Goal: Task Accomplishment & Management: Complete application form

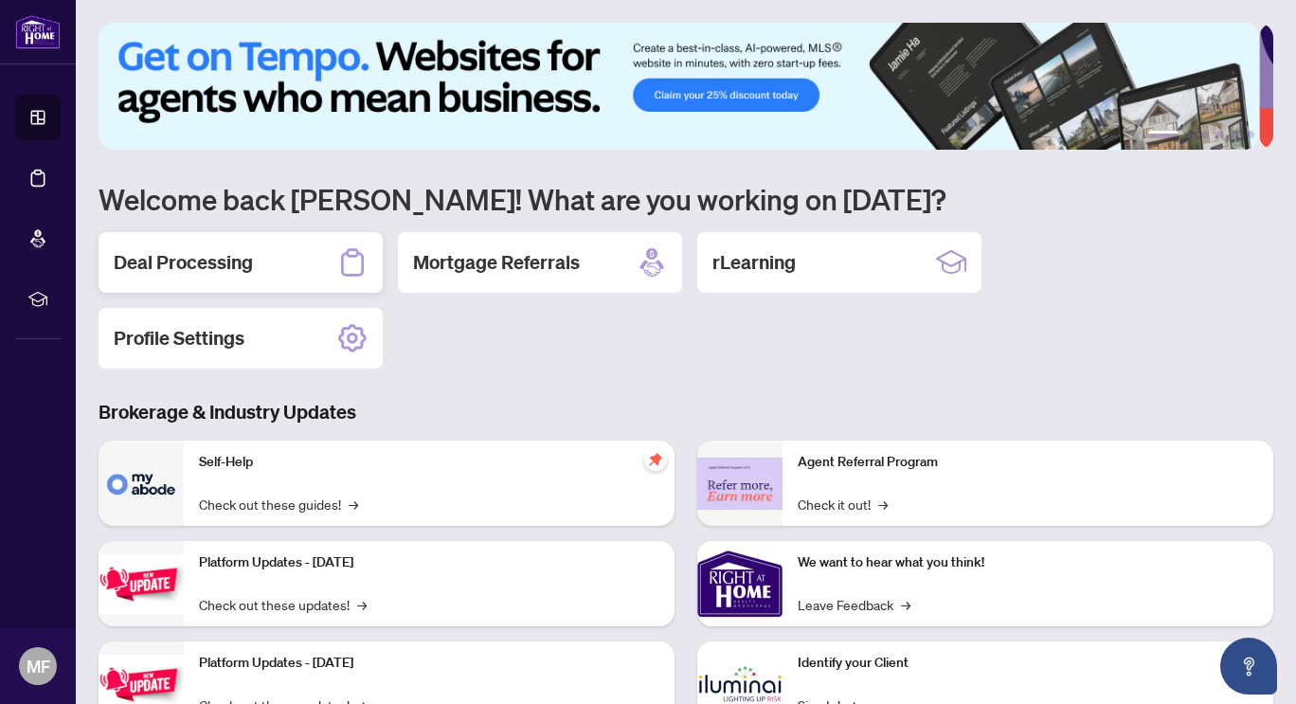
click at [182, 262] on h2 "Deal Processing" at bounding box center [183, 262] width 139 height 27
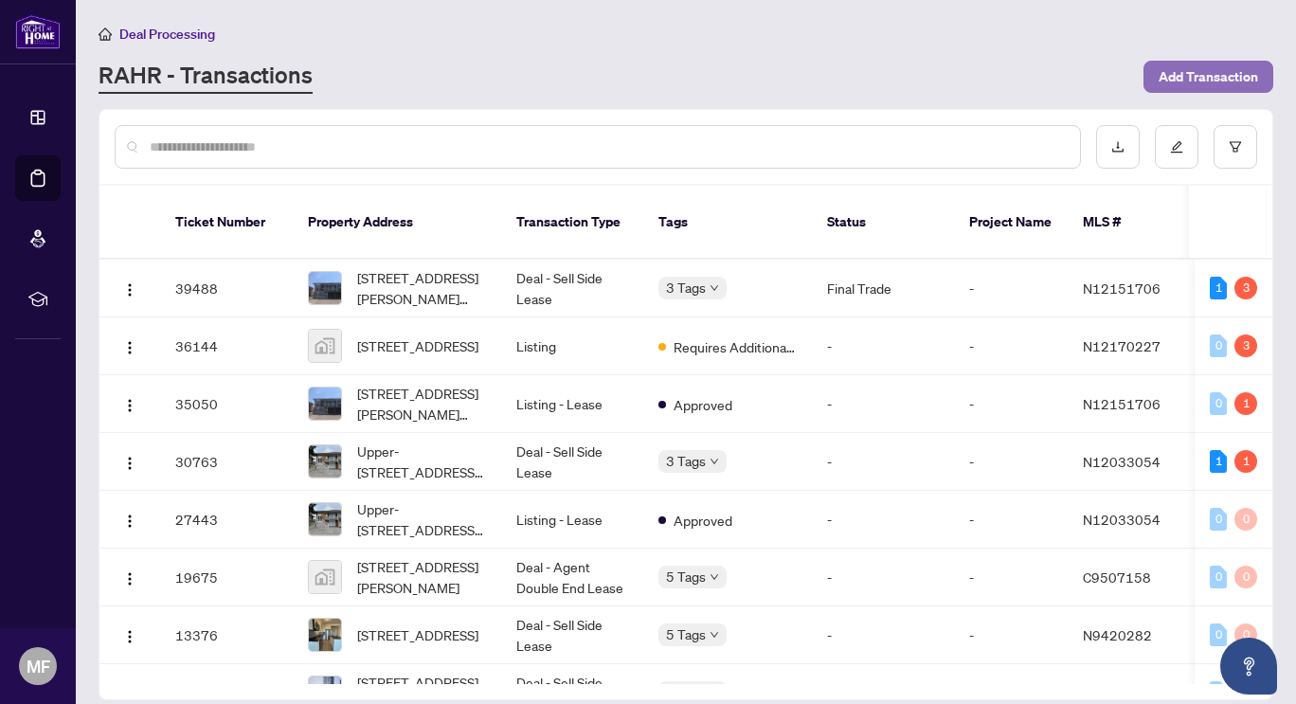
click at [1201, 74] on span "Add Transaction" at bounding box center [1208, 77] width 99 height 30
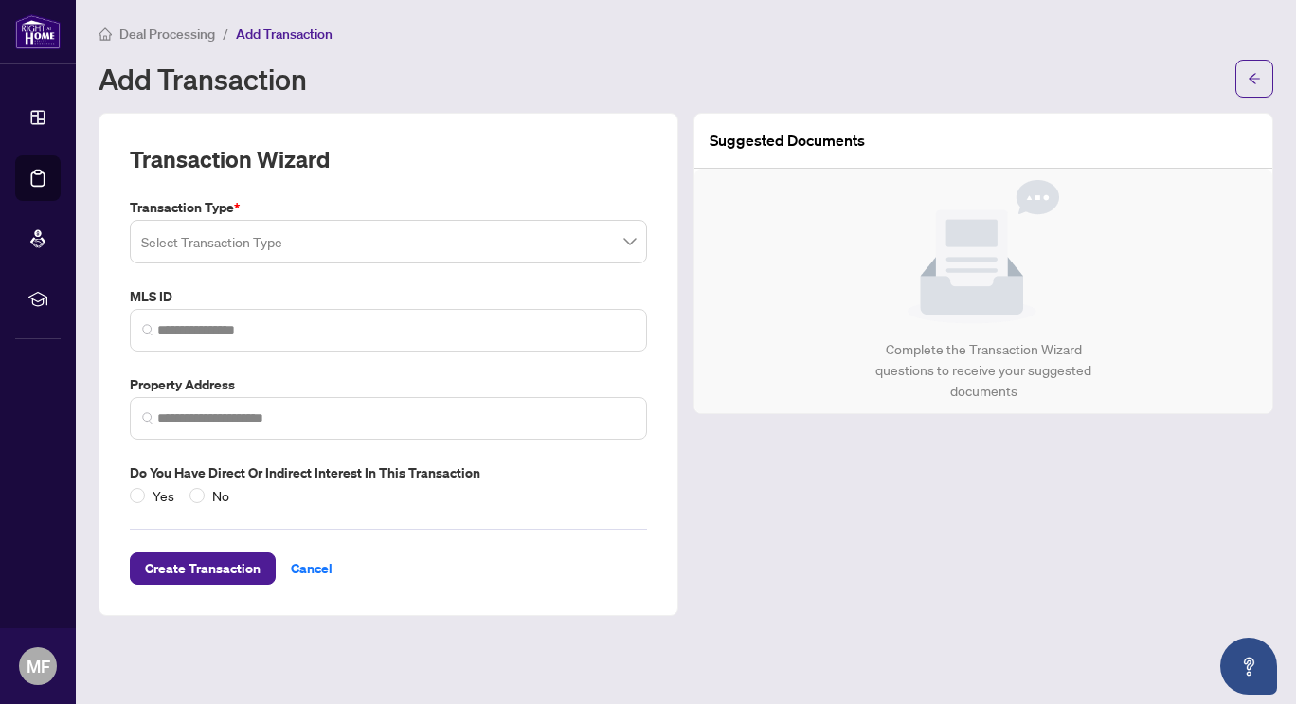
click at [208, 242] on input "search" at bounding box center [380, 245] width 478 height 42
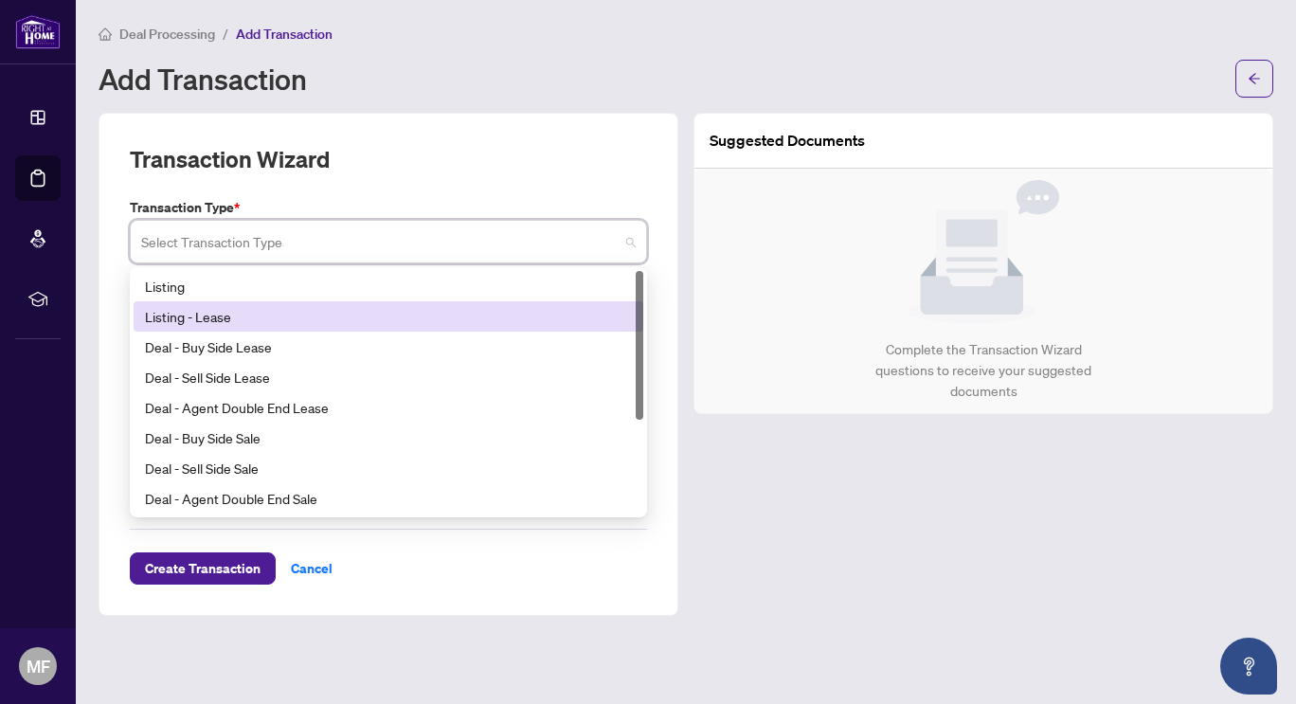
click at [197, 321] on div "Listing - Lease" at bounding box center [388, 316] width 487 height 21
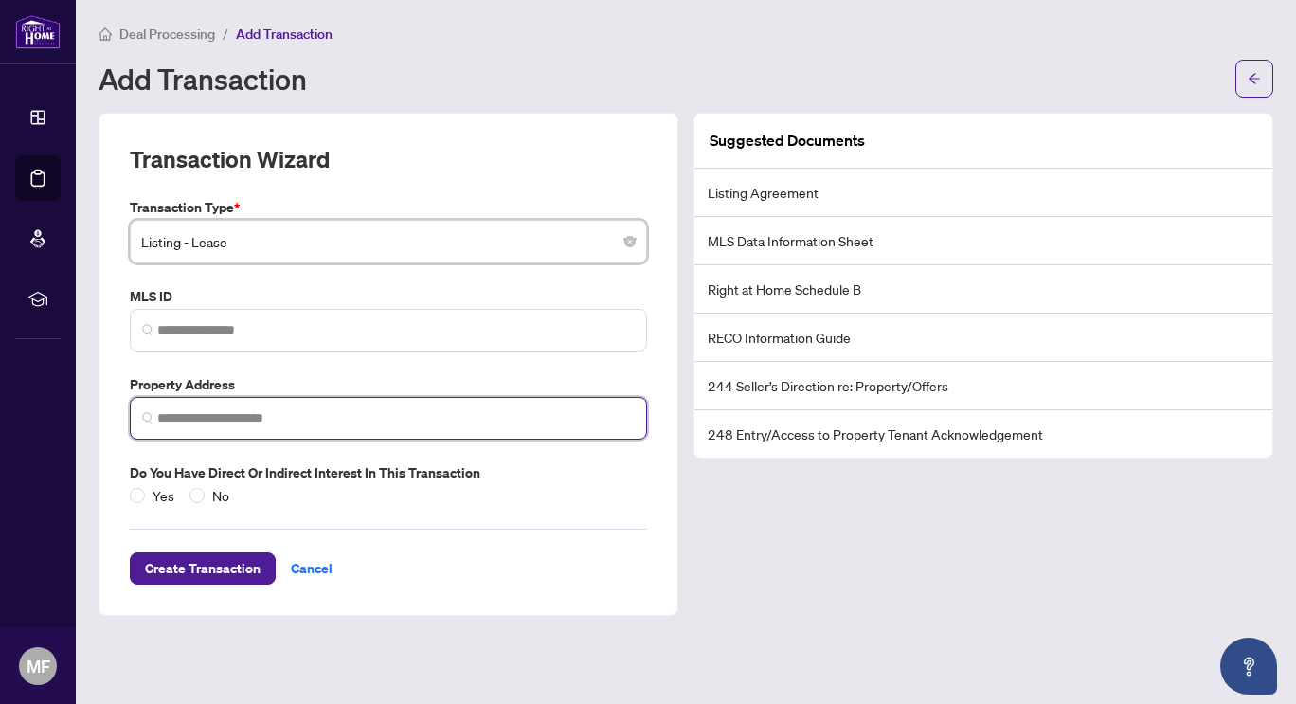
click at [216, 417] on input "search" at bounding box center [396, 418] width 478 height 20
click at [175, 425] on input "search" at bounding box center [396, 418] width 478 height 20
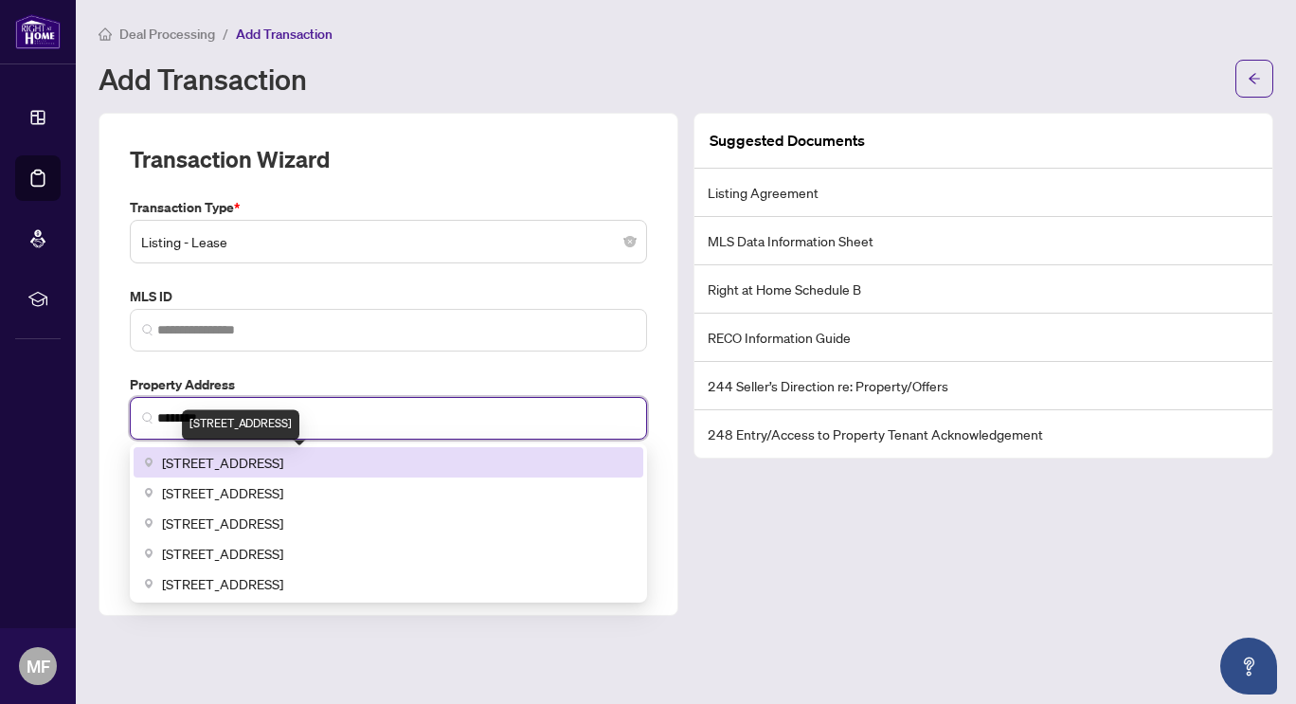
click at [216, 460] on span "[STREET_ADDRESS]" at bounding box center [222, 462] width 121 height 21
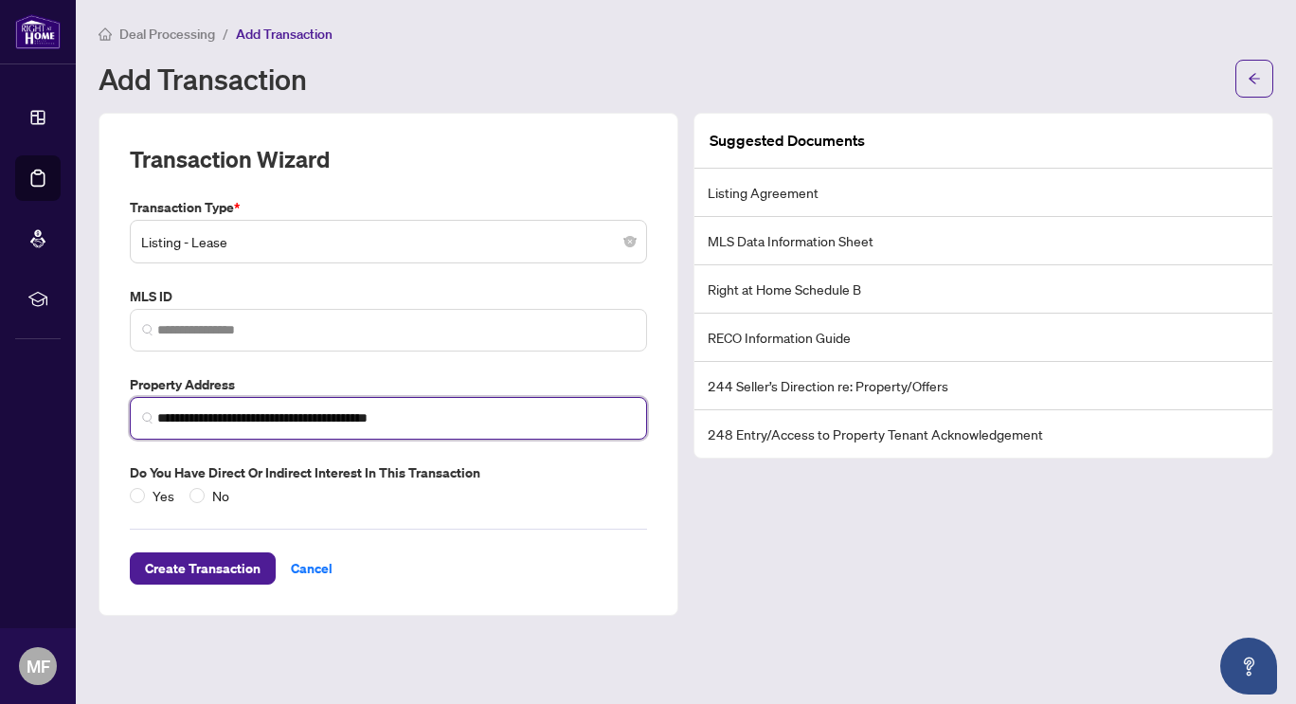
click at [159, 416] on input "**********" at bounding box center [396, 418] width 478 height 20
click at [172, 421] on input "**********" at bounding box center [396, 418] width 478 height 20
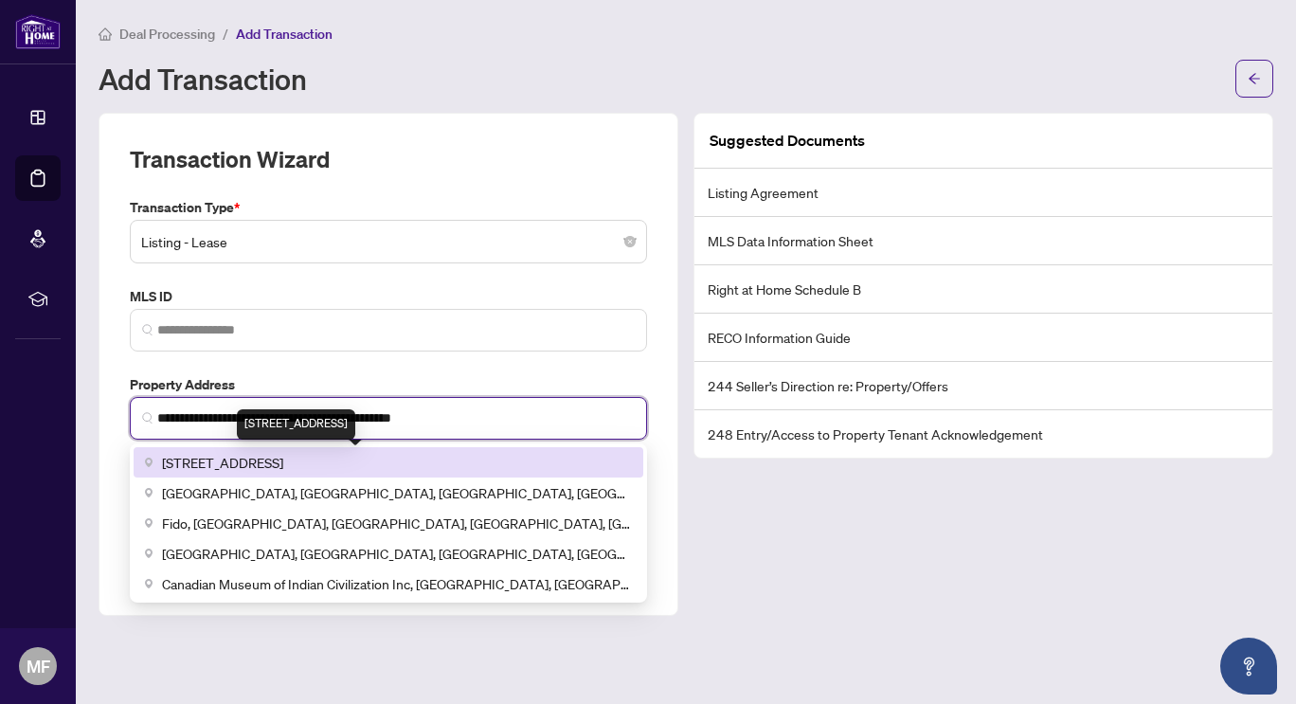
click at [264, 462] on span "[STREET_ADDRESS]" at bounding box center [222, 462] width 121 height 21
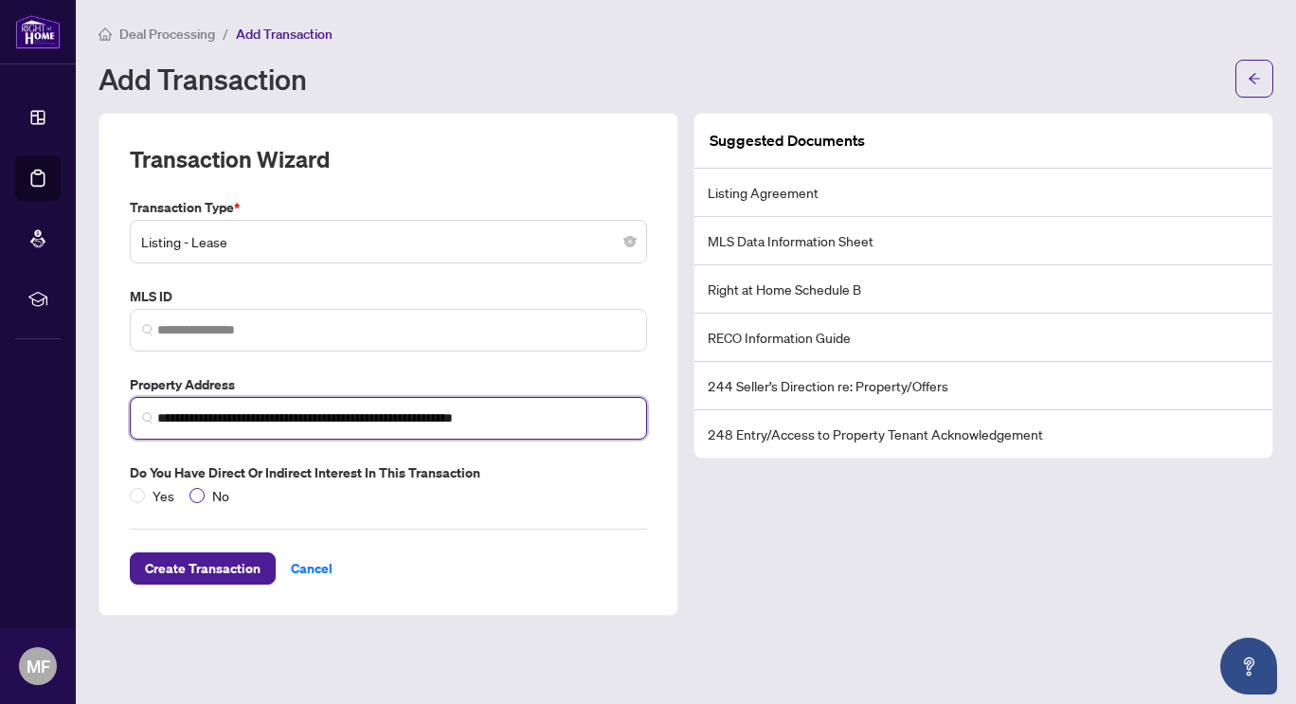
type input "**********"
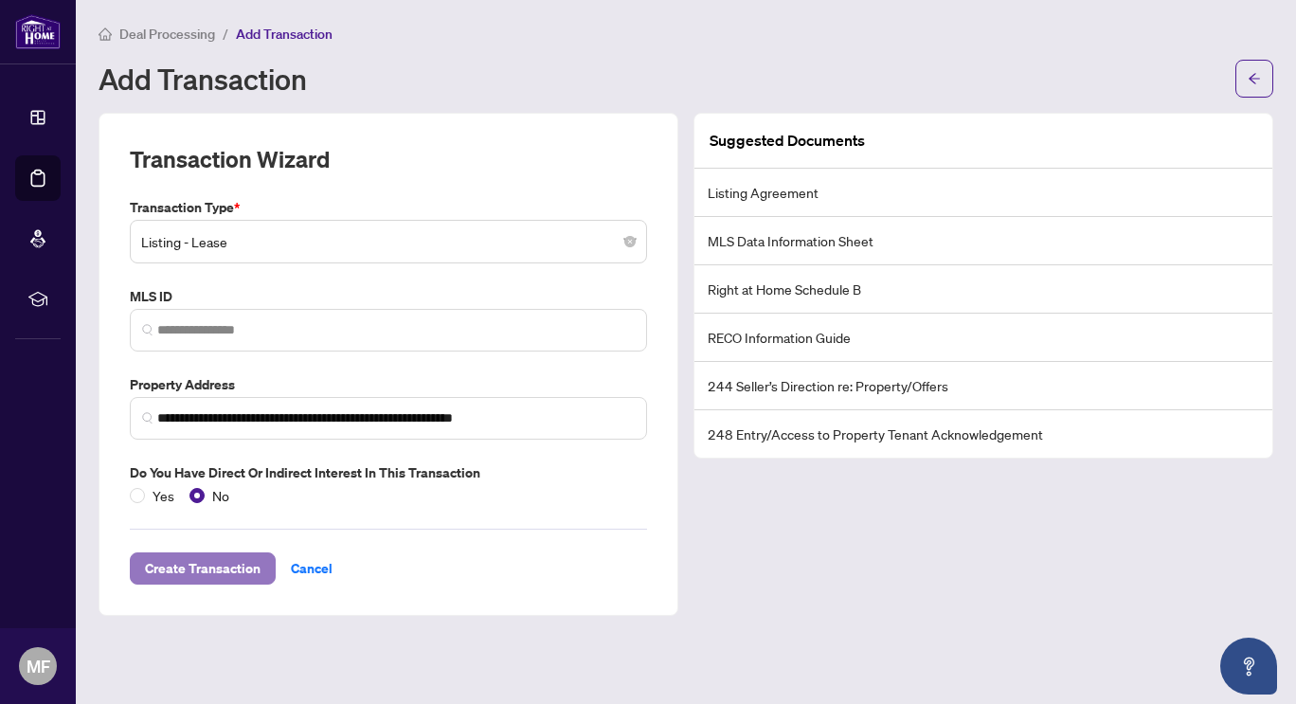
click at [217, 571] on span "Create Transaction" at bounding box center [203, 568] width 116 height 30
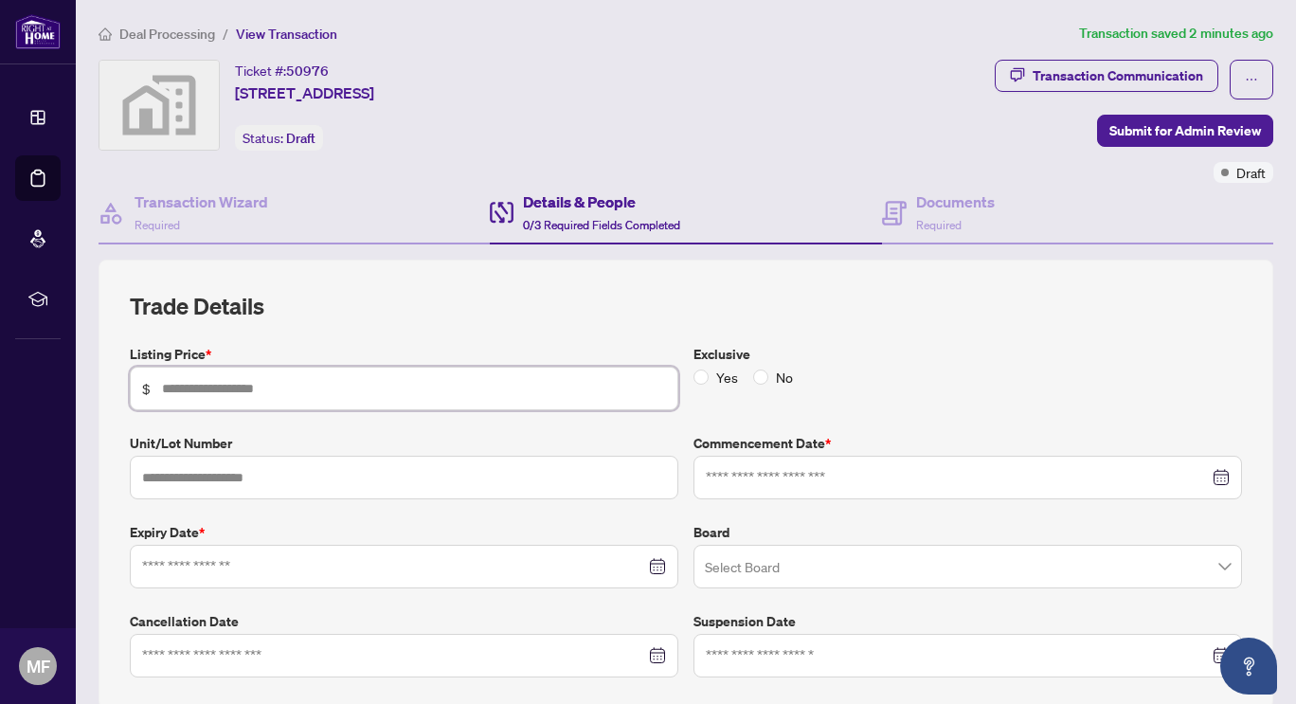
click at [177, 388] on input "text" at bounding box center [414, 388] width 504 height 21
type input "*****"
click at [768, 476] on input at bounding box center [957, 477] width 503 height 21
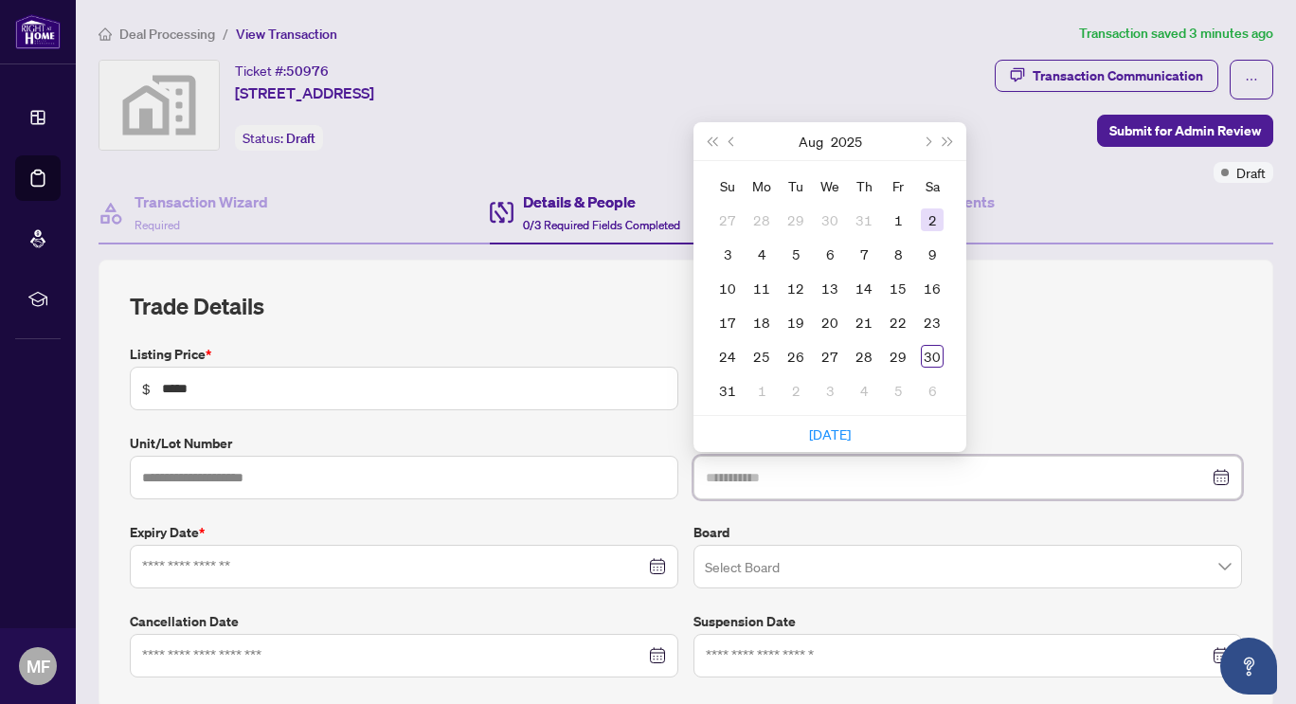
type input "**********"
click at [788, 386] on div "2" at bounding box center [796, 390] width 23 height 23
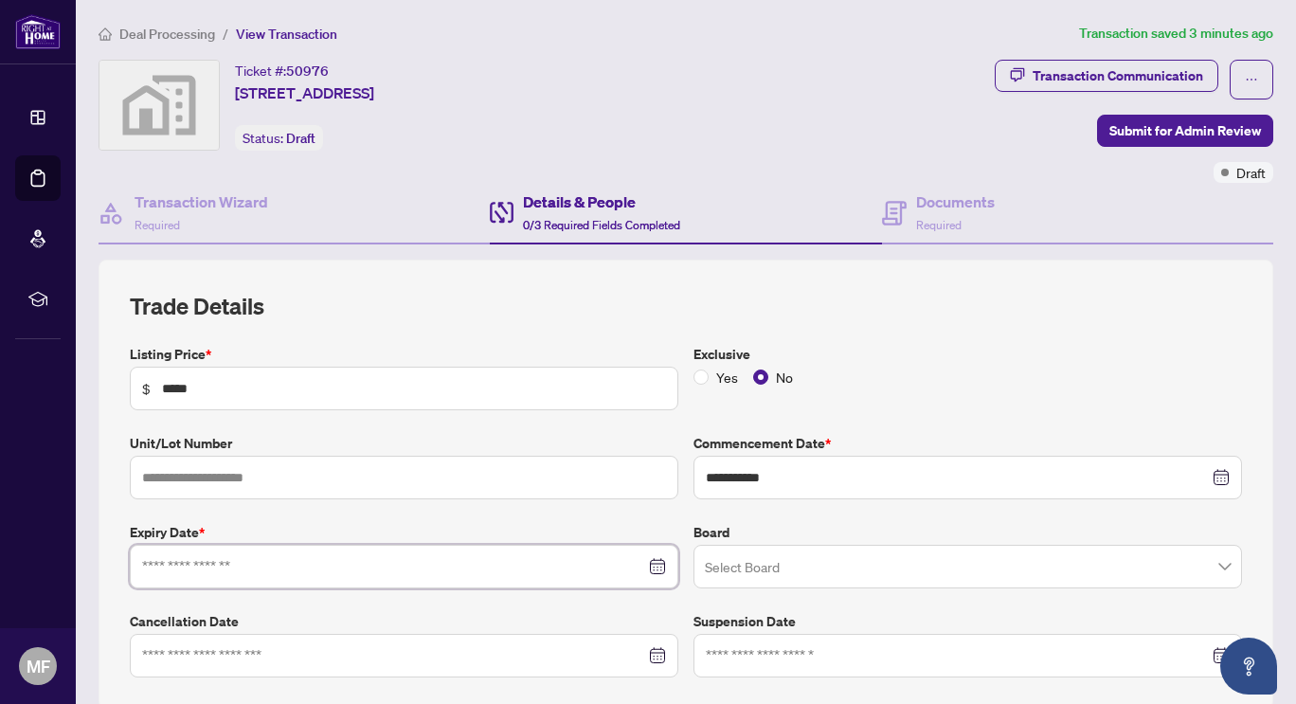
click at [210, 560] on input at bounding box center [393, 566] width 503 height 21
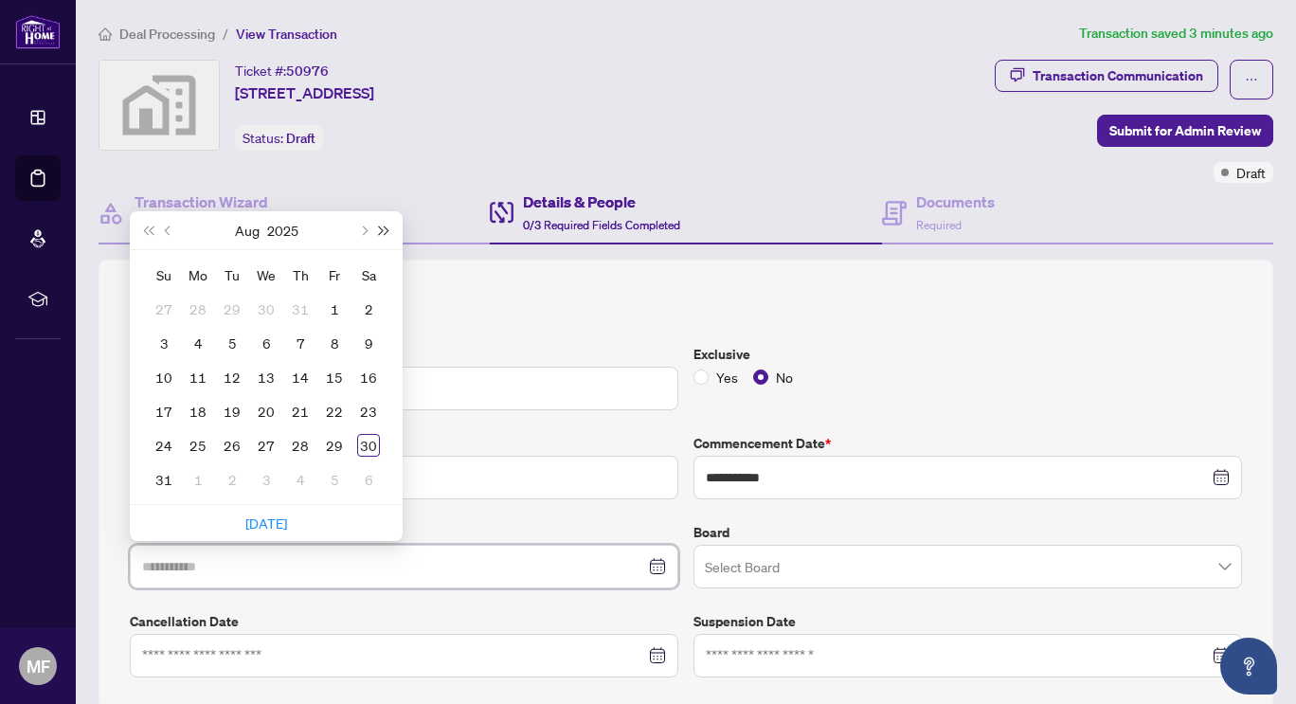
type input "**********"
click at [356, 225] on button "Next month (PageDown)" at bounding box center [363, 230] width 21 height 38
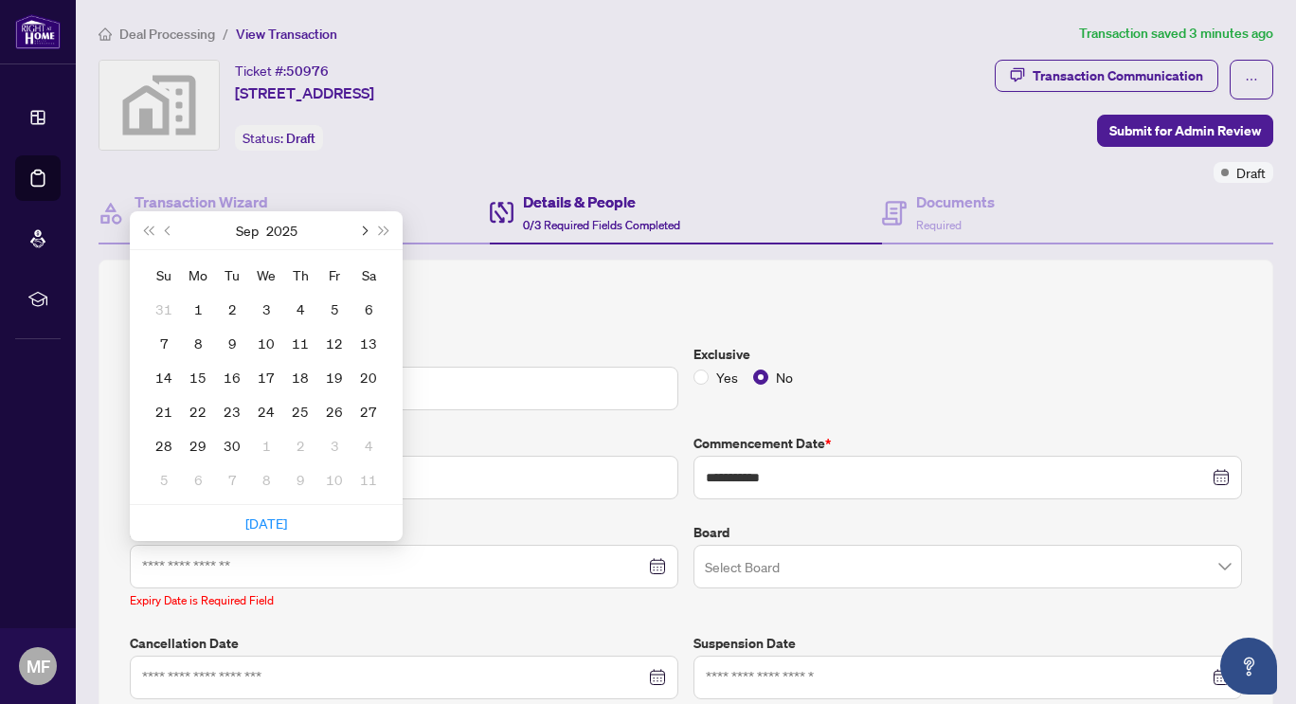
click at [360, 226] on span "Next month (PageDown)" at bounding box center [362, 230] width 9 height 9
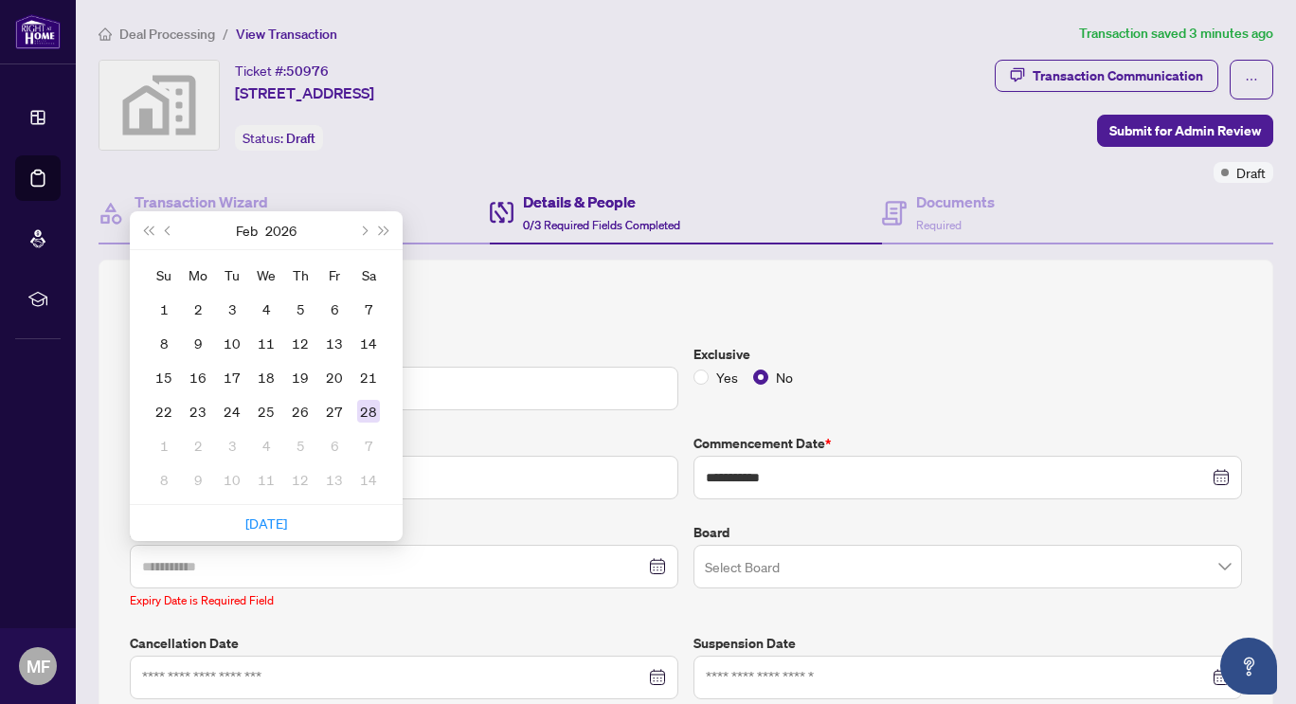
type input "**********"
click at [371, 409] on div "28" at bounding box center [368, 411] width 23 height 23
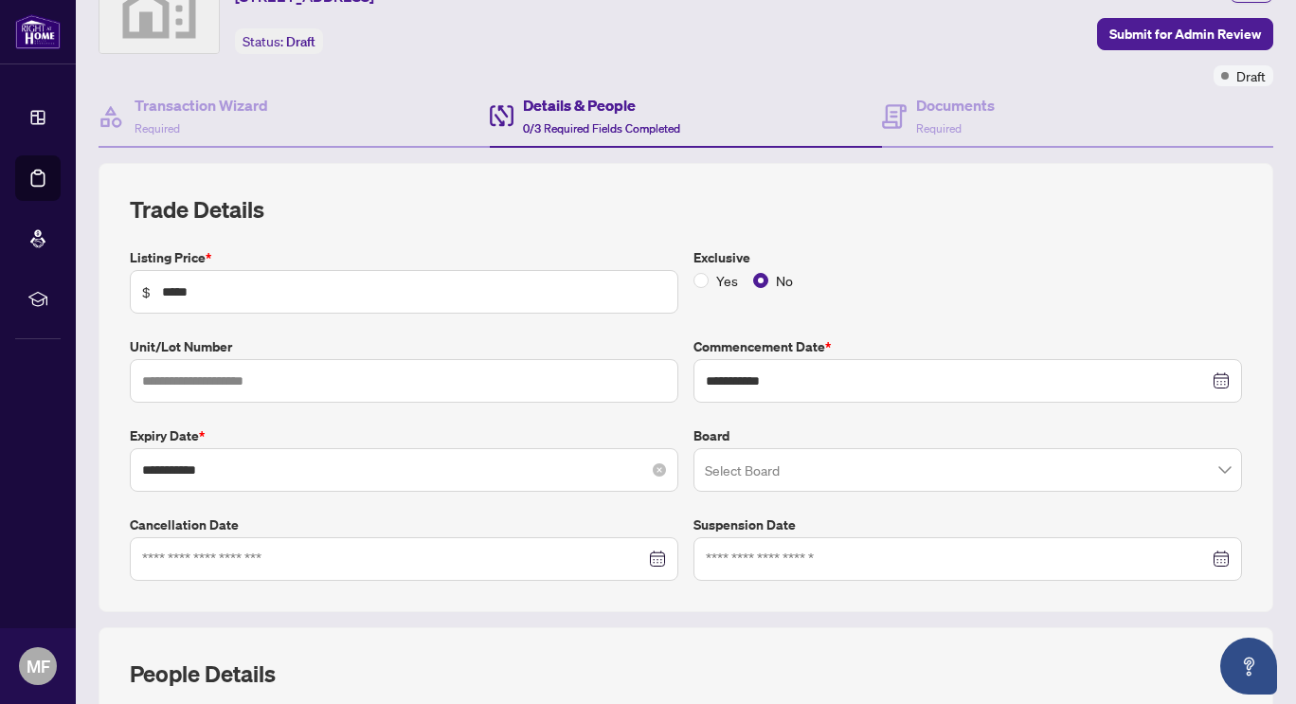
scroll to position [98, 0]
click at [786, 469] on input "search" at bounding box center [959, 472] width 509 height 42
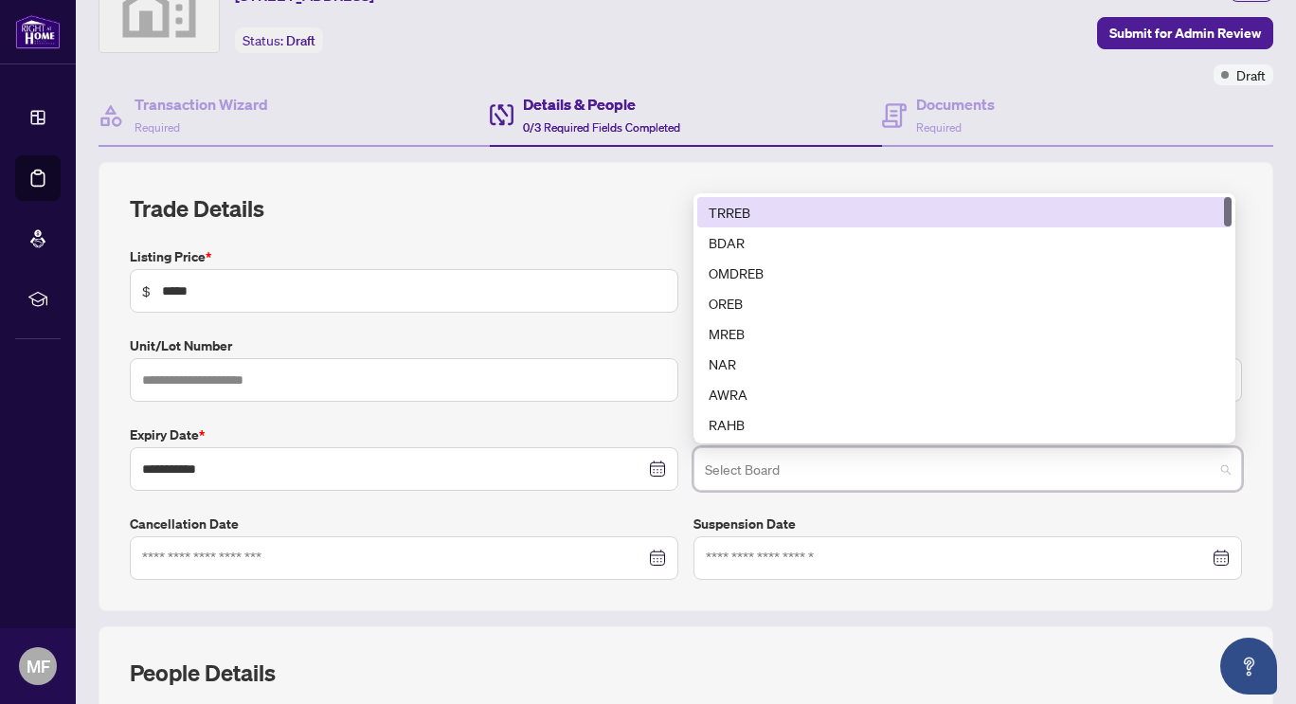
click at [721, 221] on div "TRREB" at bounding box center [964, 212] width 534 height 30
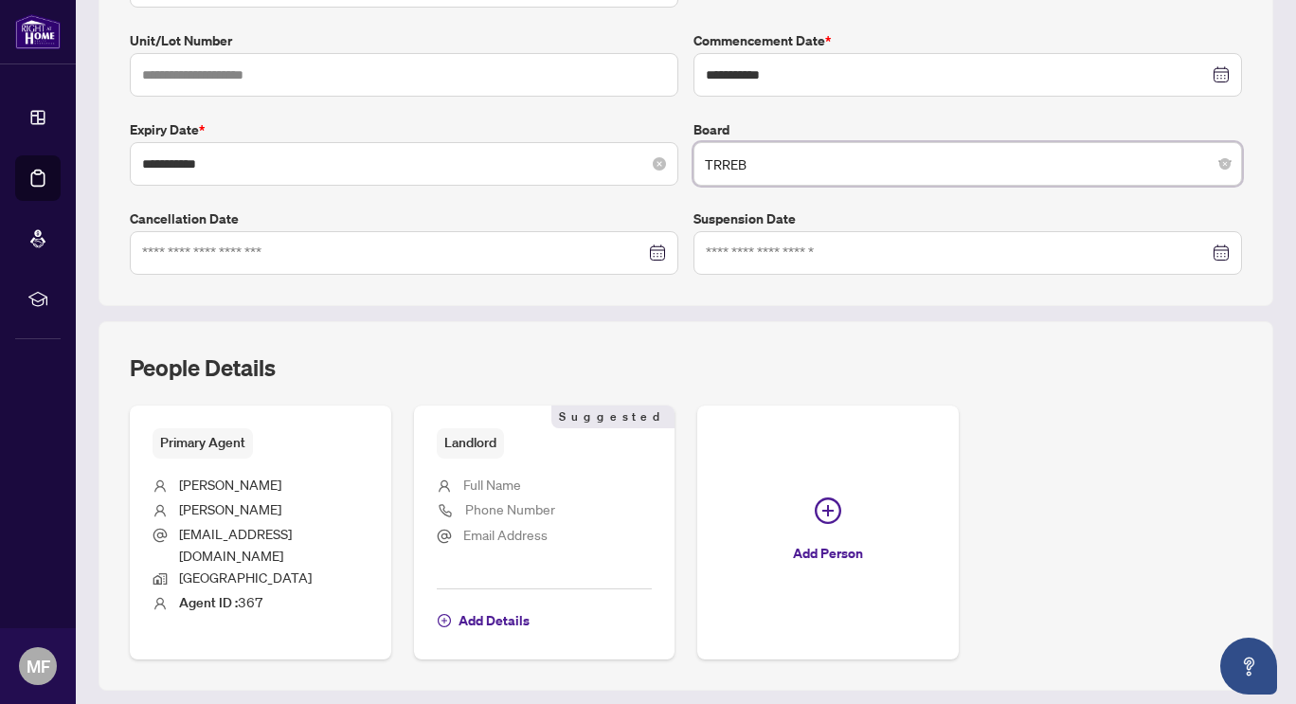
scroll to position [439, 0]
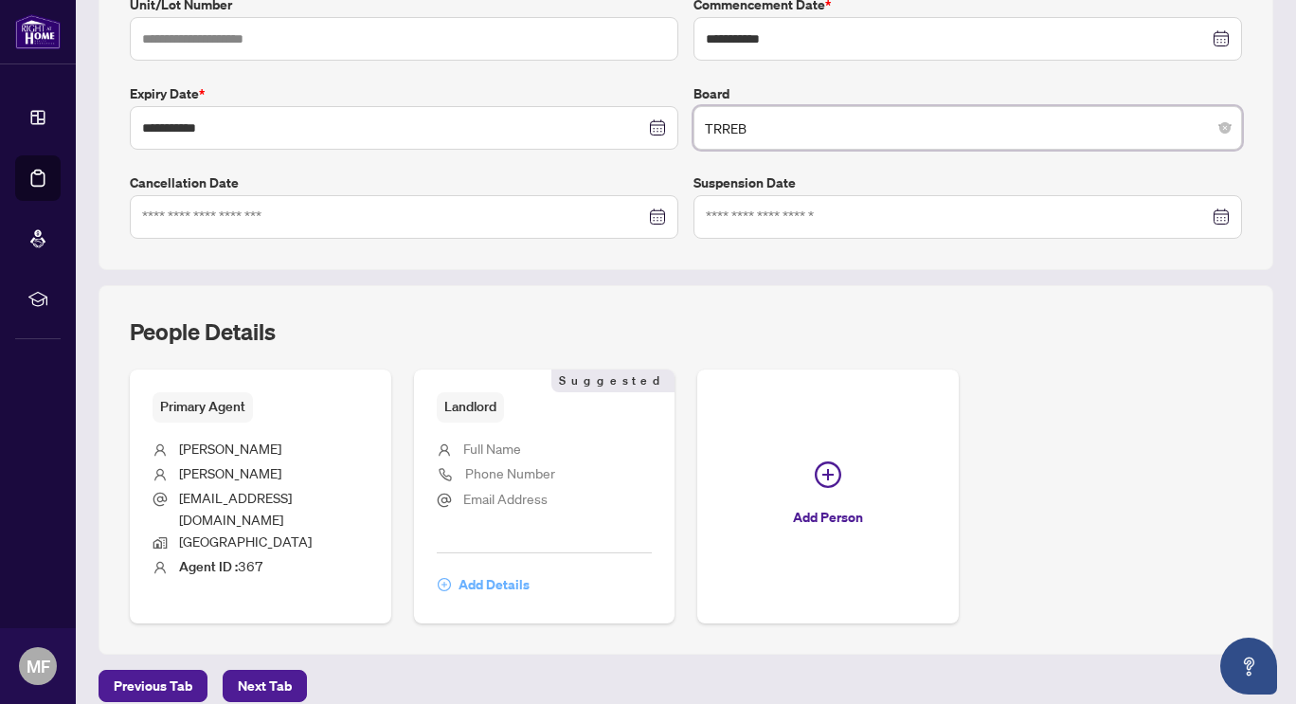
click at [481, 570] on span "Add Details" at bounding box center [494, 585] width 71 height 30
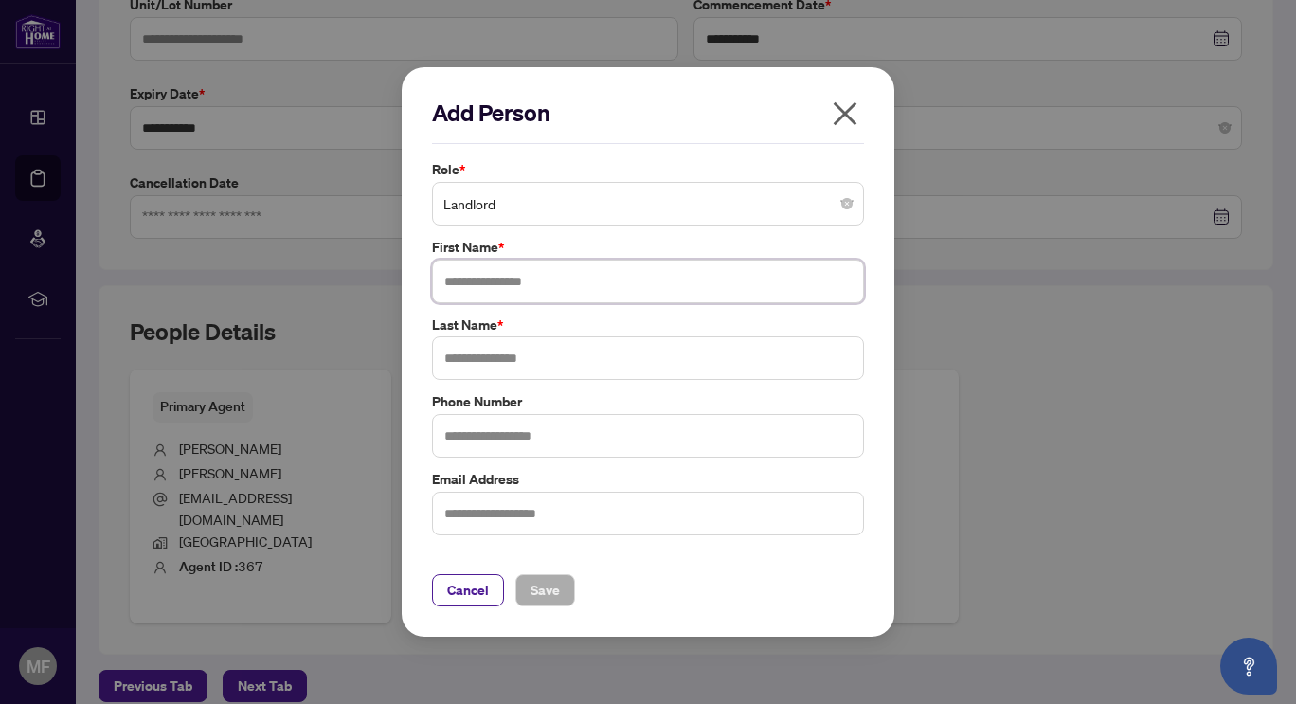
click at [492, 282] on input "text" at bounding box center [648, 282] width 432 height 44
type input "******"
click at [470, 362] on input "text" at bounding box center [648, 358] width 432 height 44
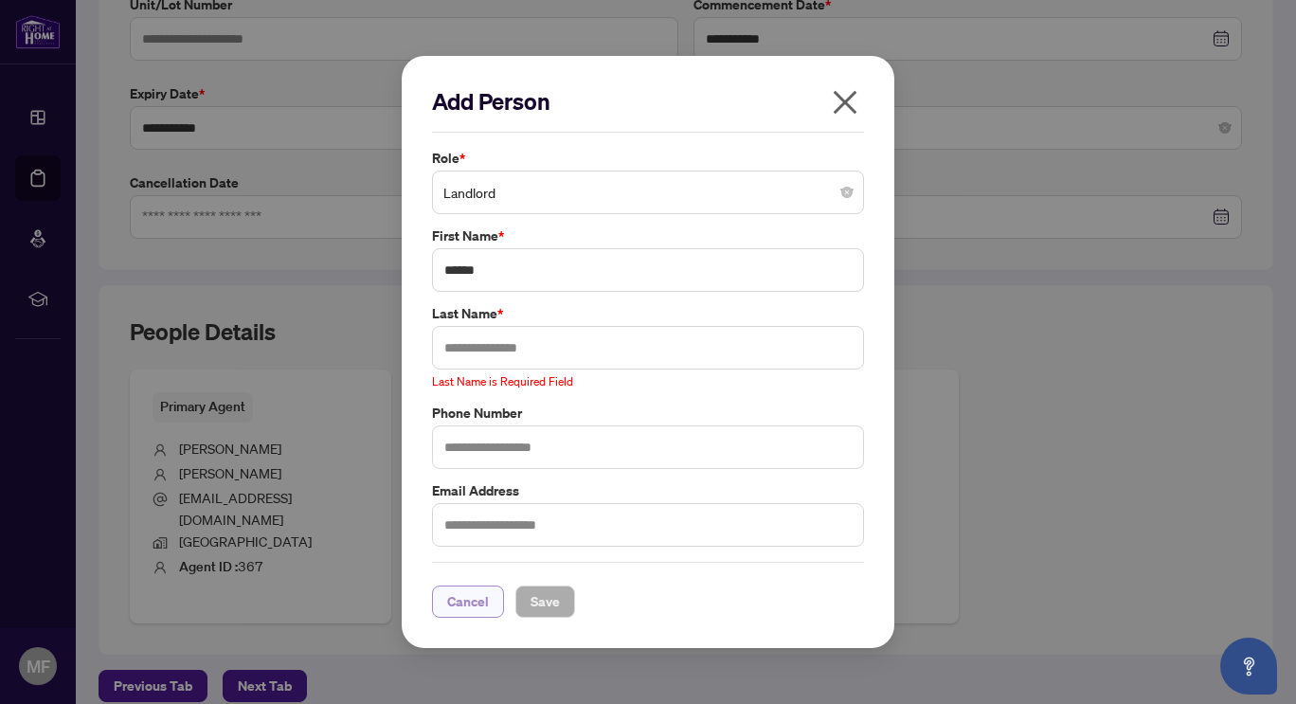
click at [472, 599] on span "Cancel" at bounding box center [468, 602] width 42 height 30
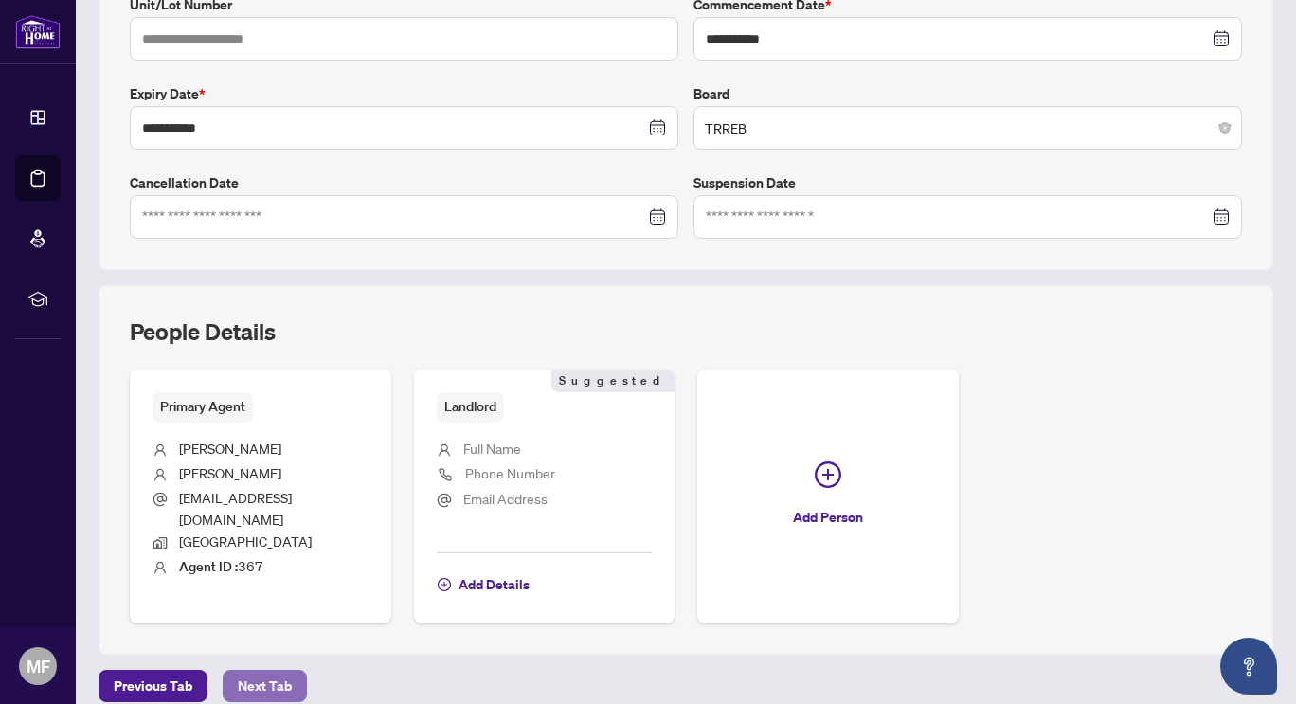
click at [265, 671] on span "Next Tab" at bounding box center [265, 686] width 54 height 30
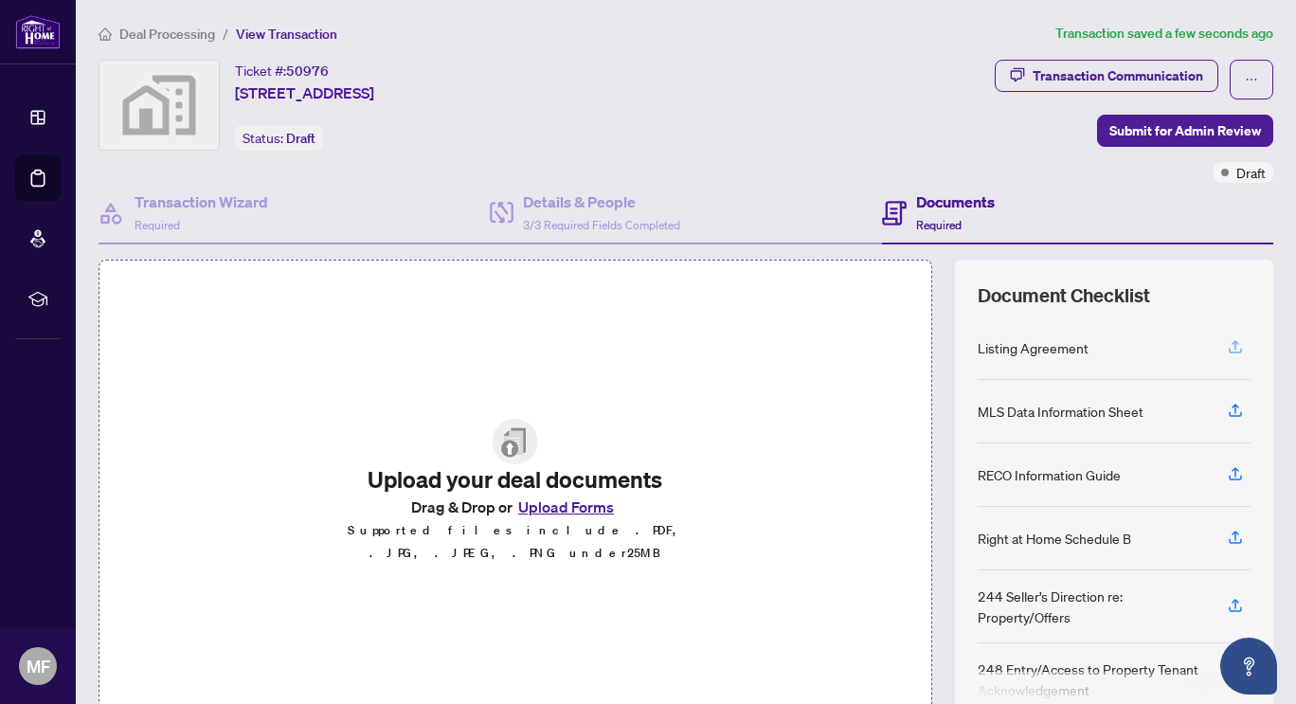
click at [1232, 343] on icon "button" at bounding box center [1236, 344] width 8 height 9
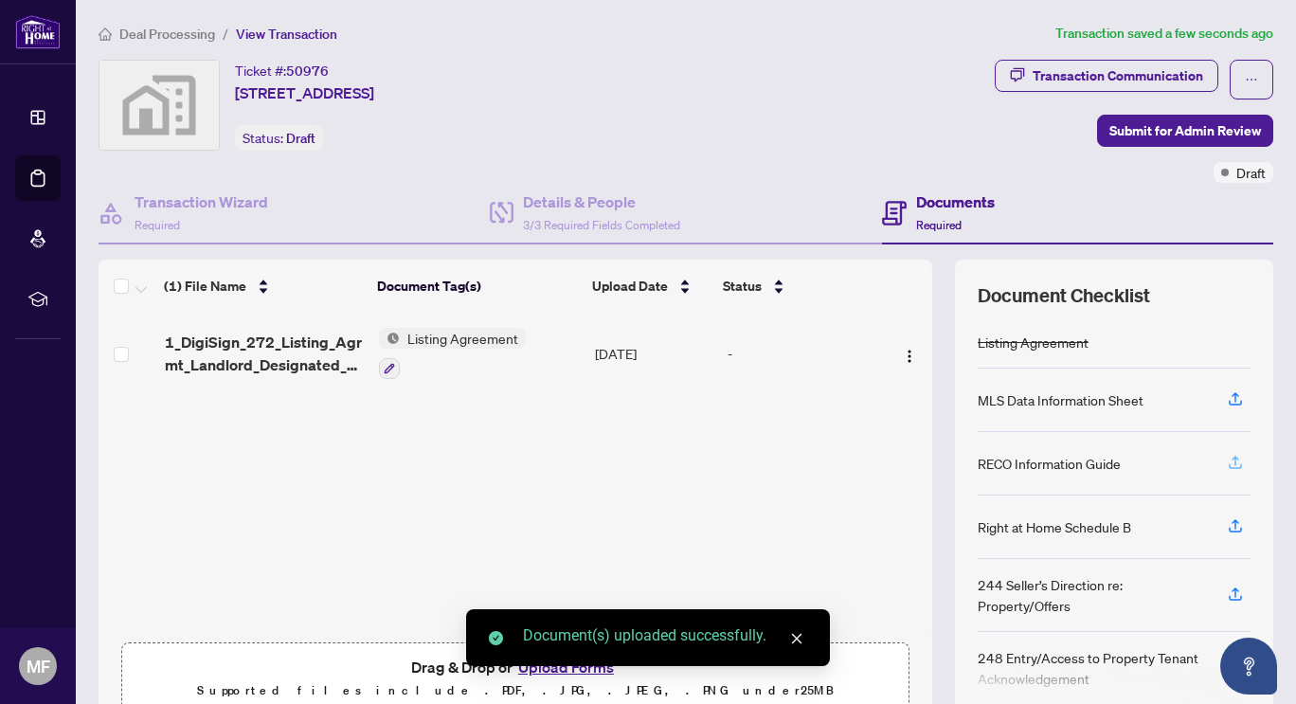
click at [1227, 462] on icon "button" at bounding box center [1235, 462] width 17 height 17
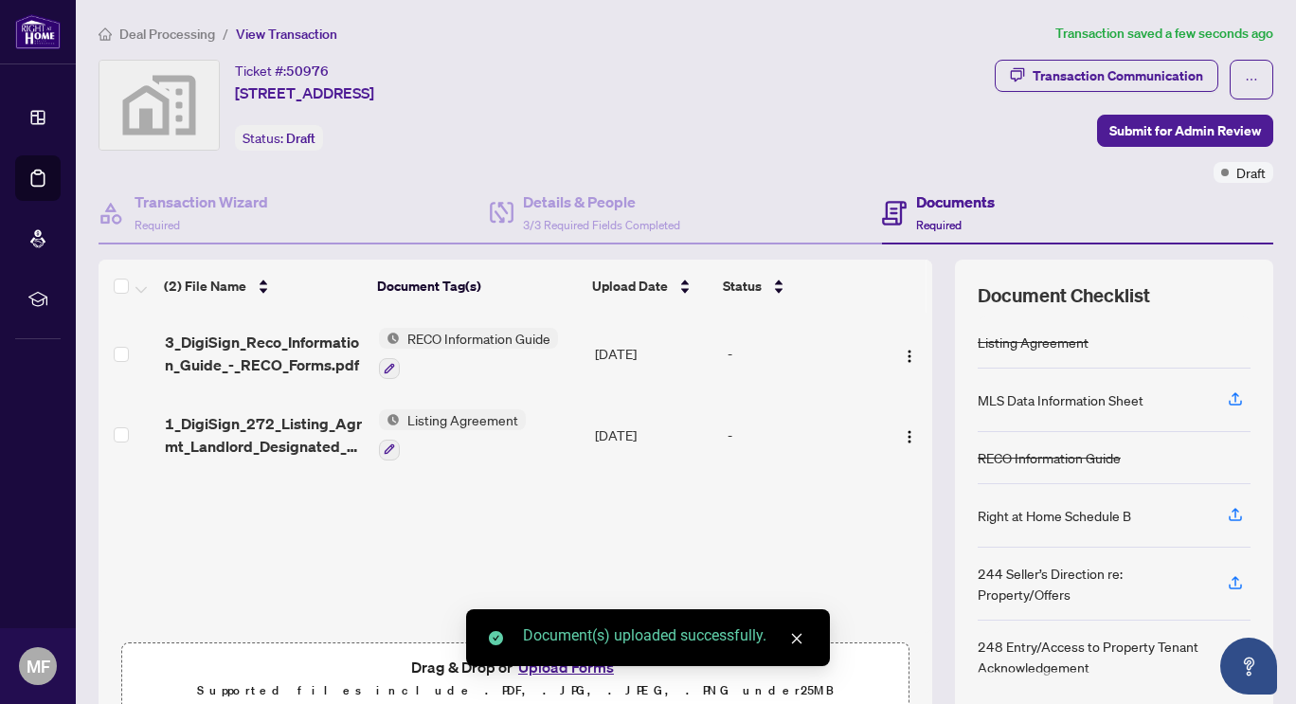
scroll to position [88, 0]
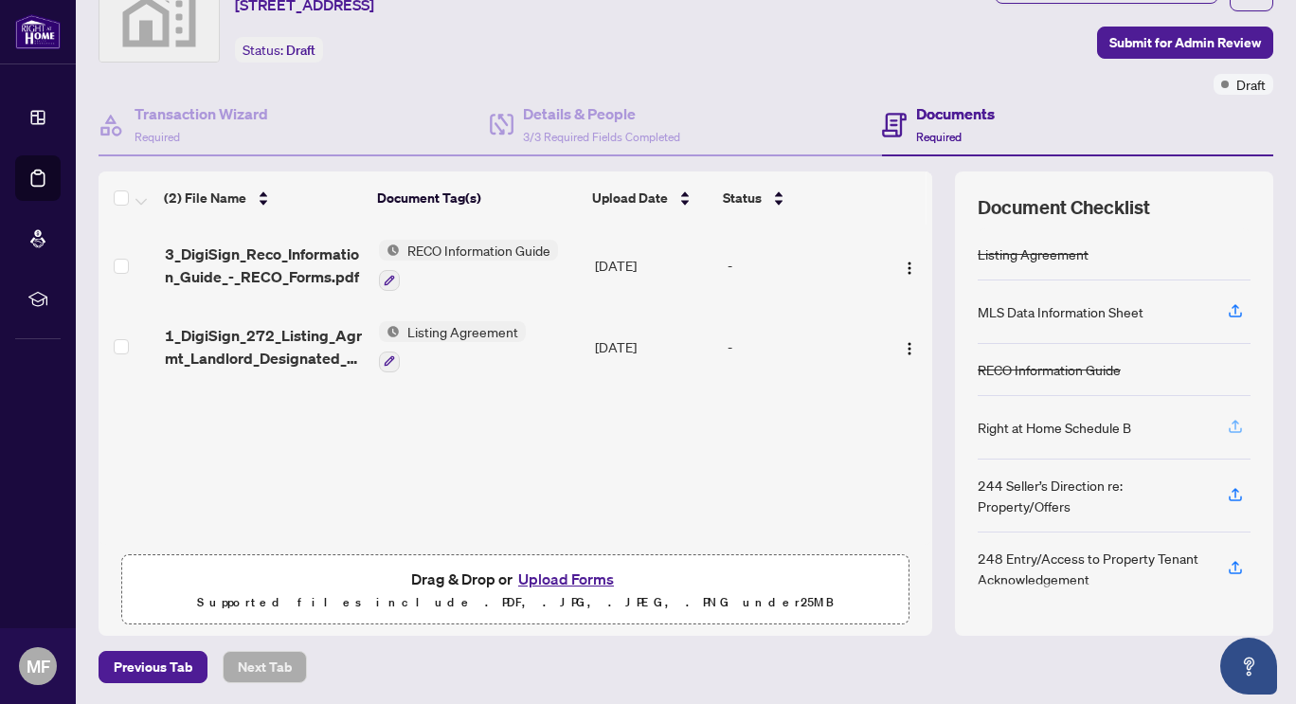
click at [1227, 423] on icon "button" at bounding box center [1235, 426] width 17 height 17
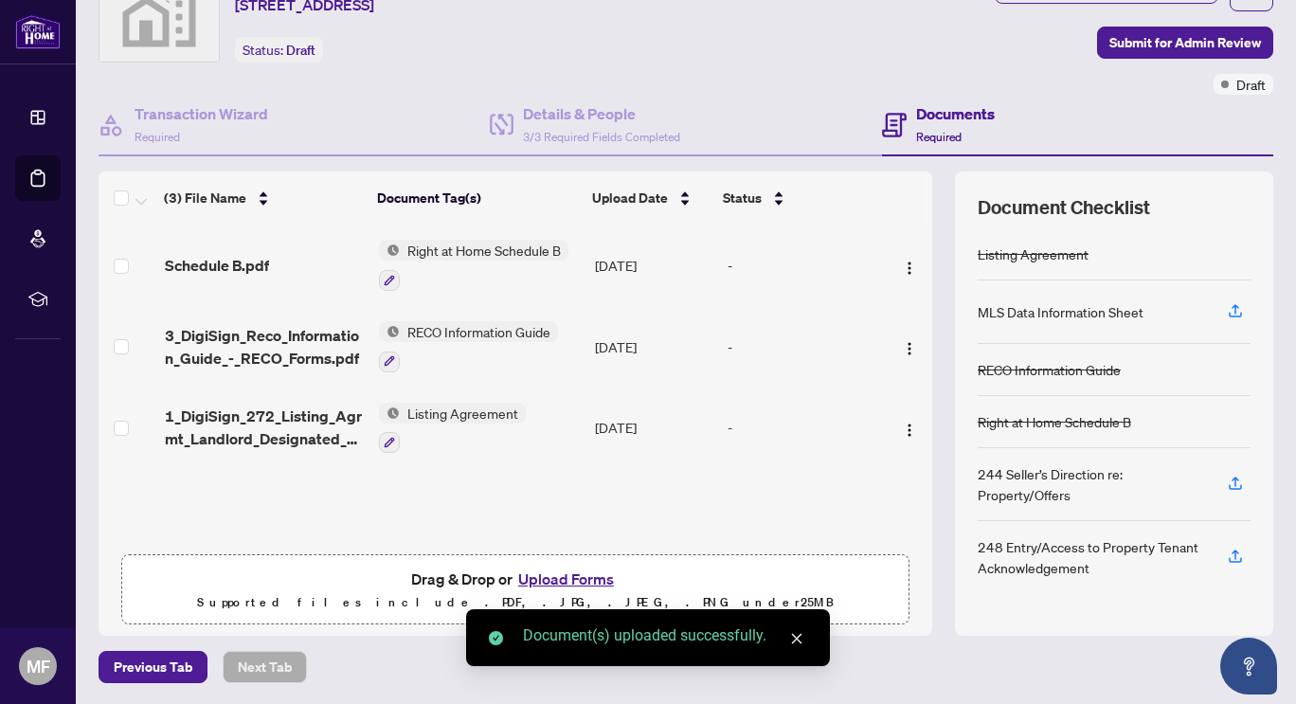
scroll to position [0, 0]
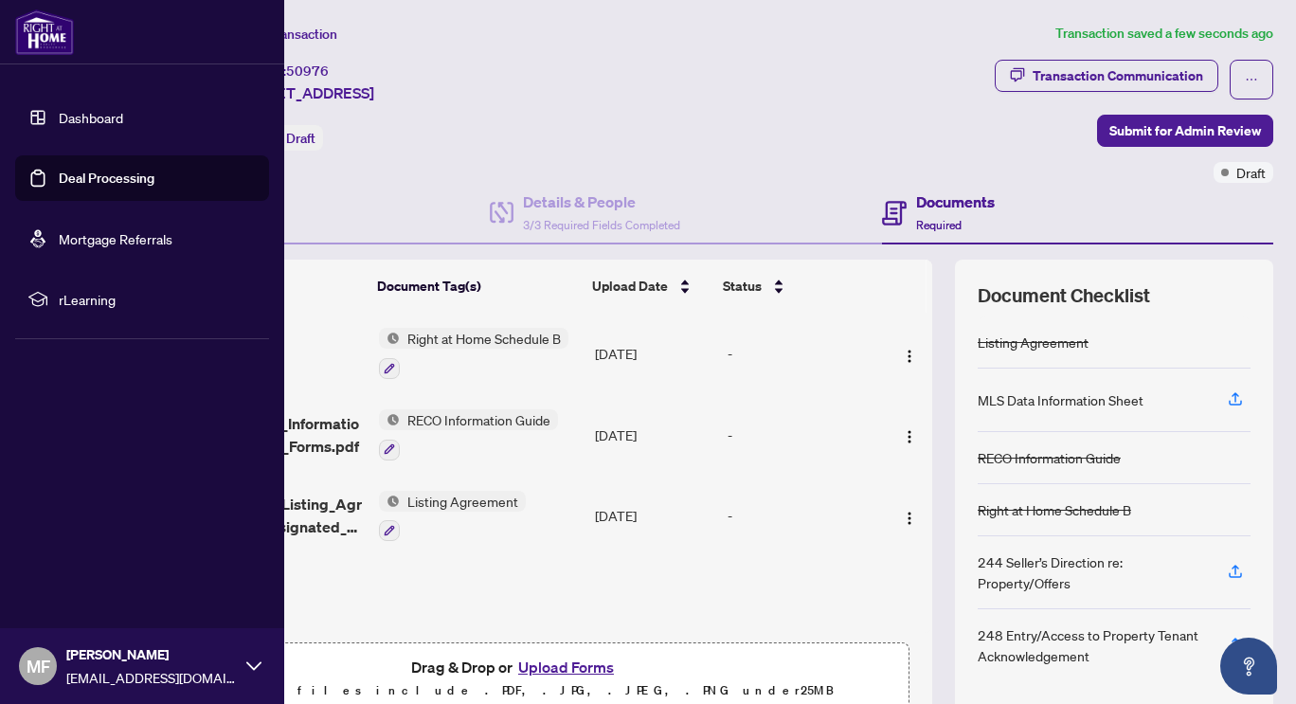
click at [88, 123] on link "Dashboard" at bounding box center [91, 117] width 64 height 17
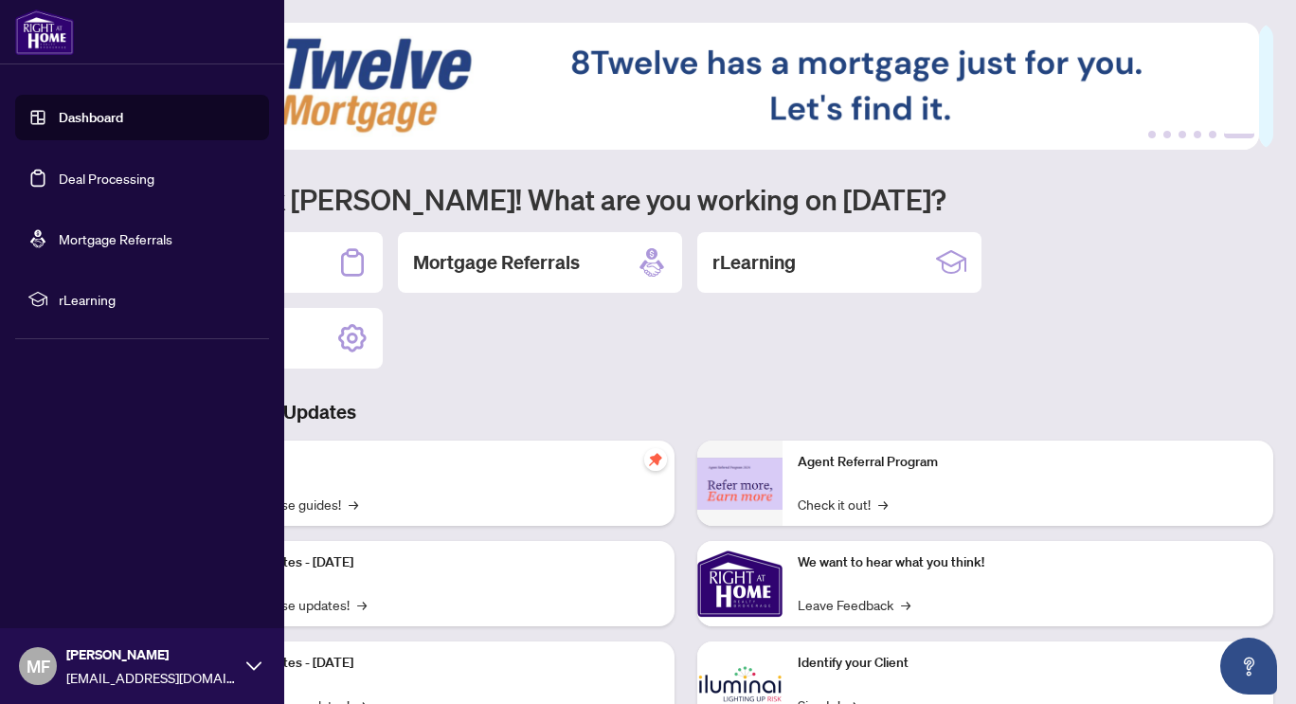
click at [59, 173] on link "Deal Processing" at bounding box center [107, 178] width 96 height 17
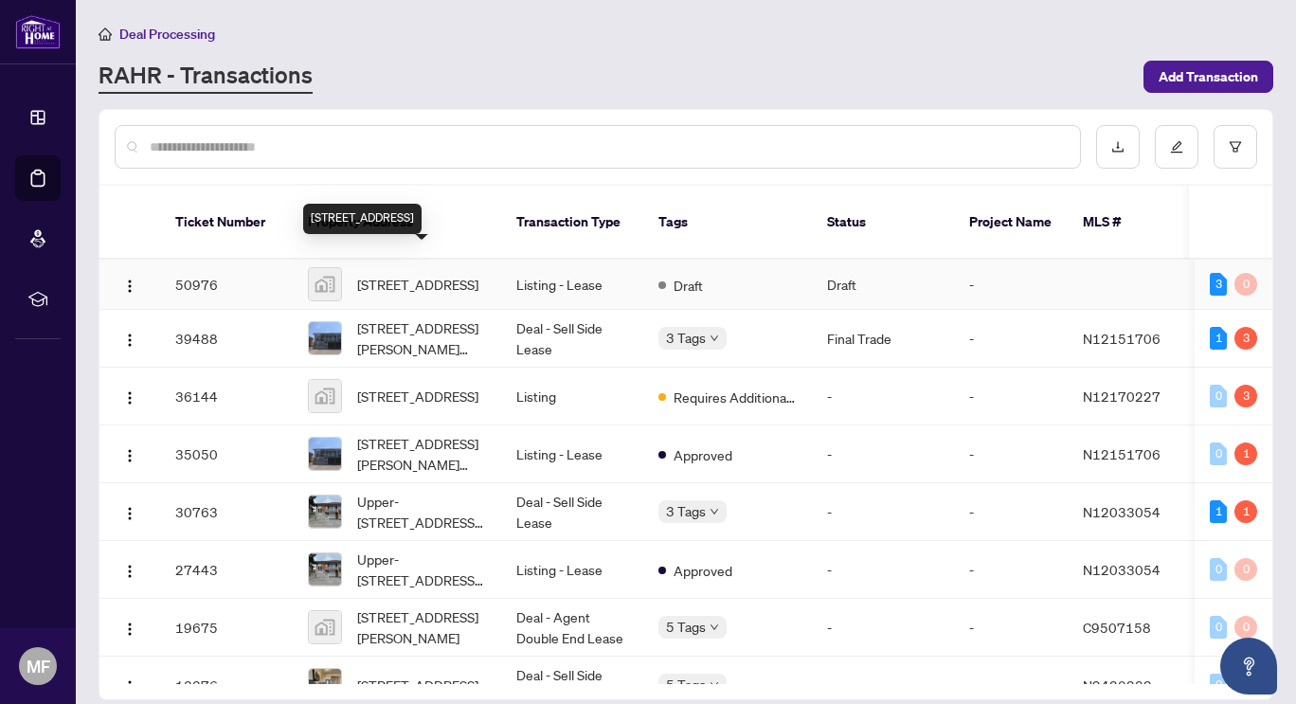
click at [409, 274] on span "[STREET_ADDRESS]" at bounding box center [417, 284] width 121 height 21
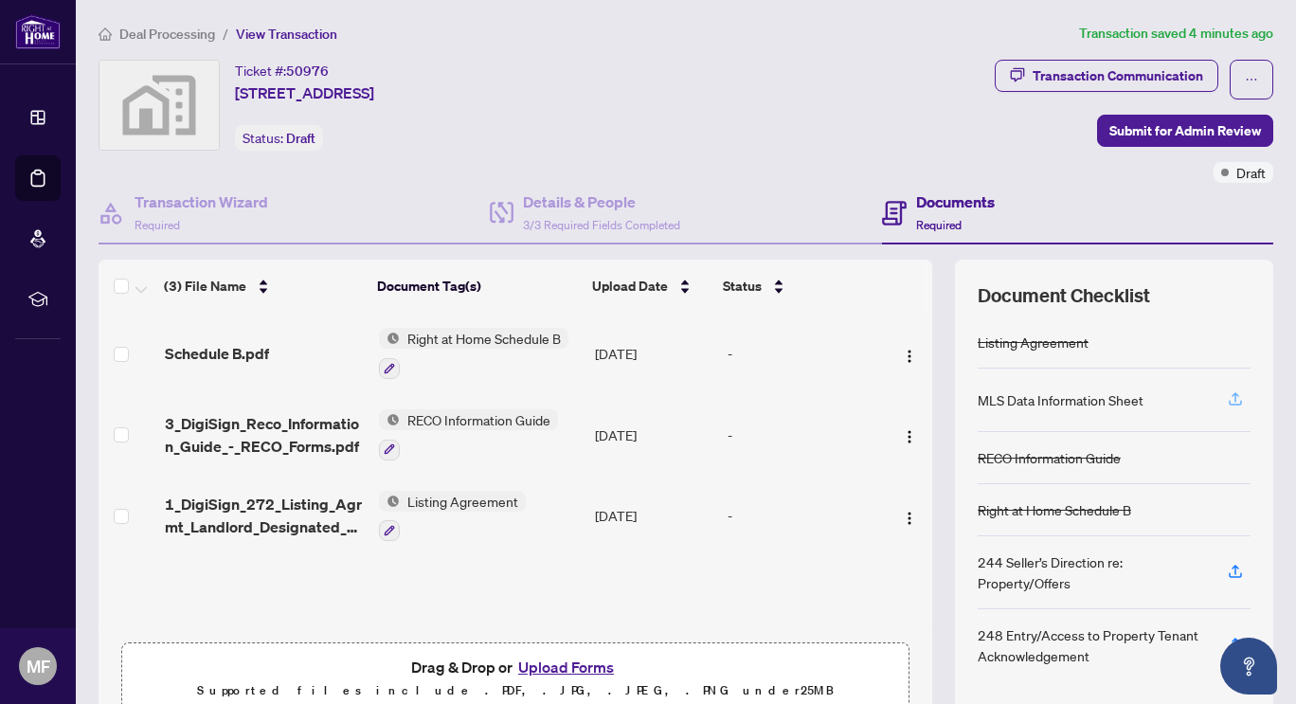
click at [1227, 397] on icon "button" at bounding box center [1235, 398] width 17 height 17
